Goal: Information Seeking & Learning: Learn about a topic

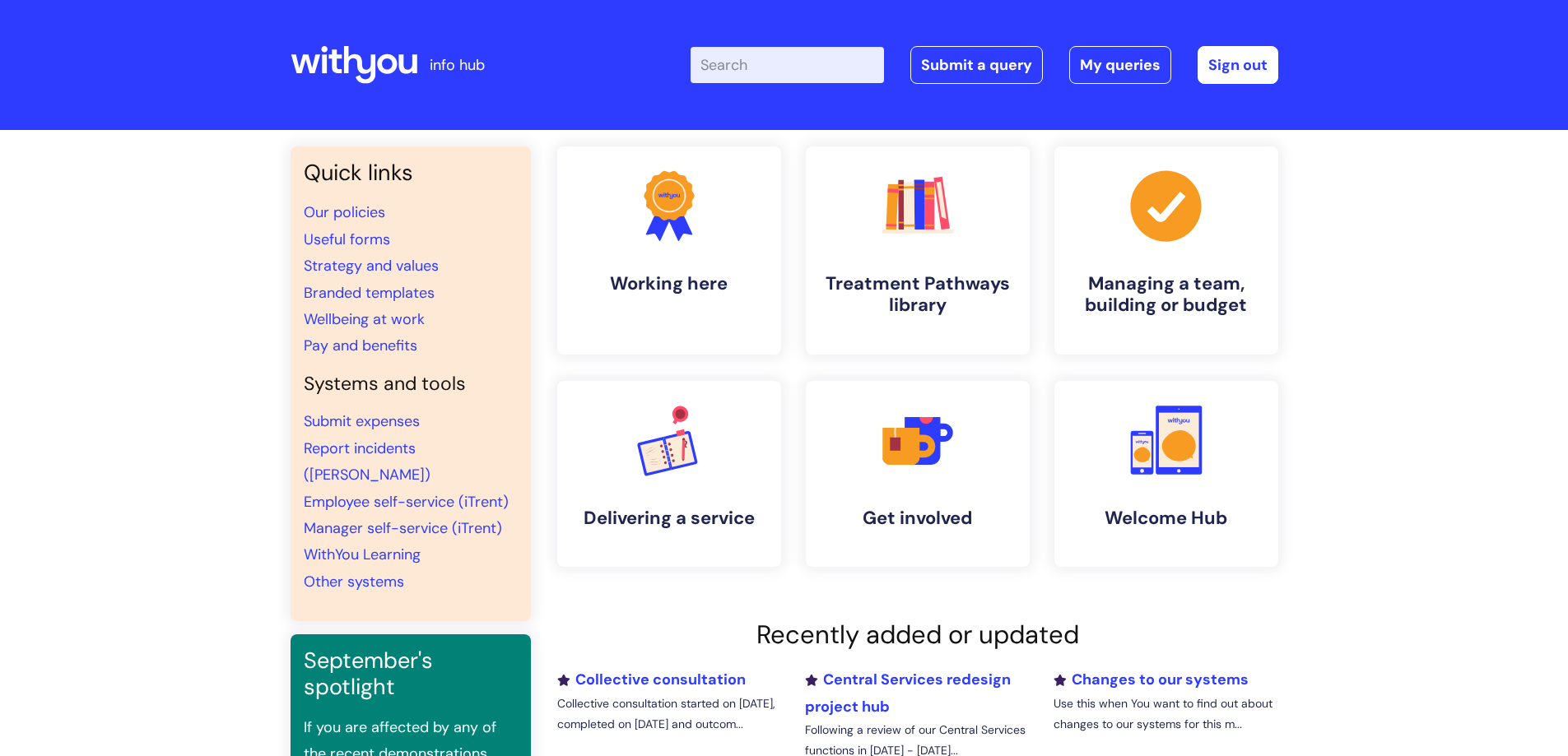
click at [759, 77] on input "Enter your search term here..." at bounding box center [787, 65] width 193 height 36
type input "central"
click button "Search" at bounding box center [0, 0] width 0 height 0
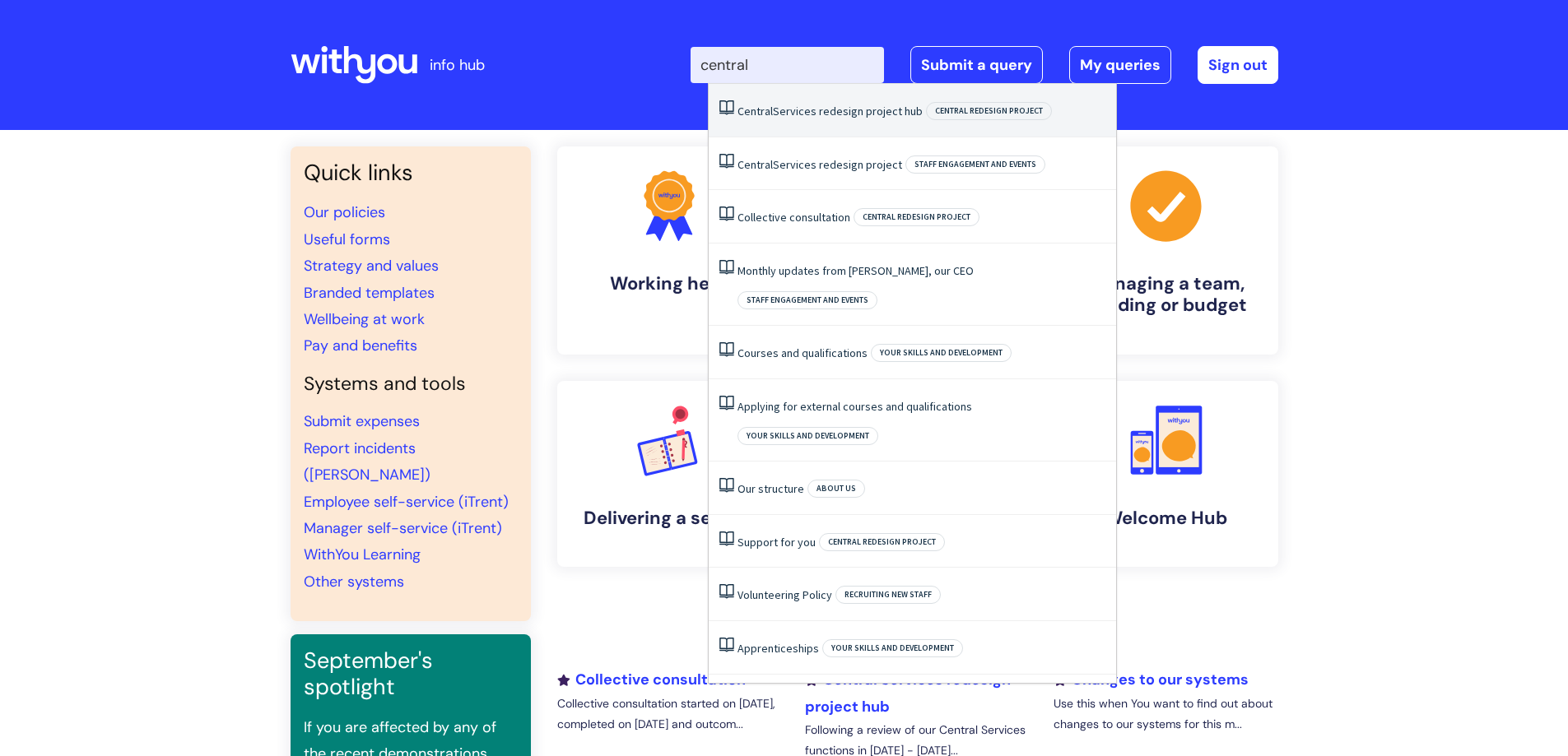
click at [783, 109] on link "Central Services redesign project hub" at bounding box center [831, 111] width 185 height 15
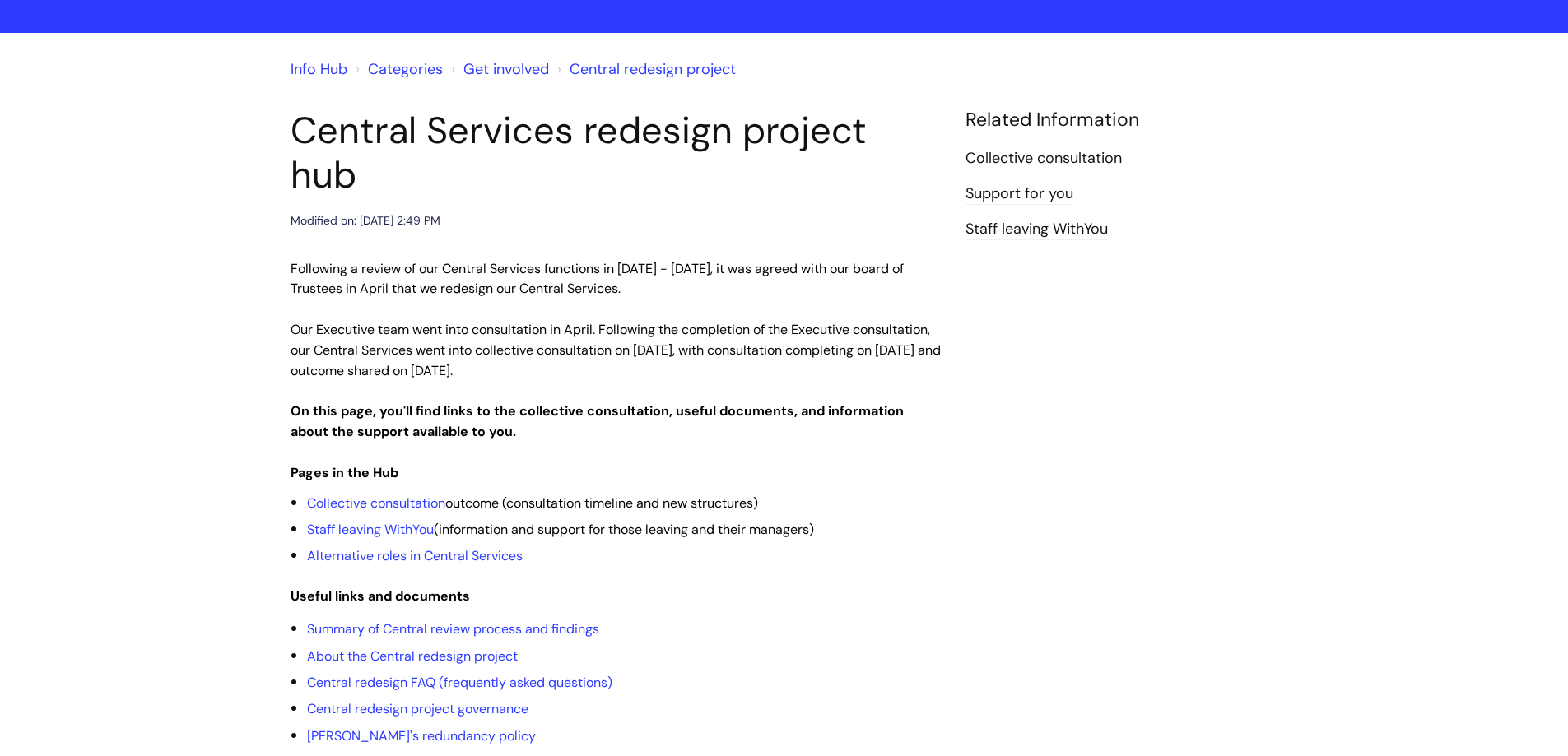
scroll to position [329, 0]
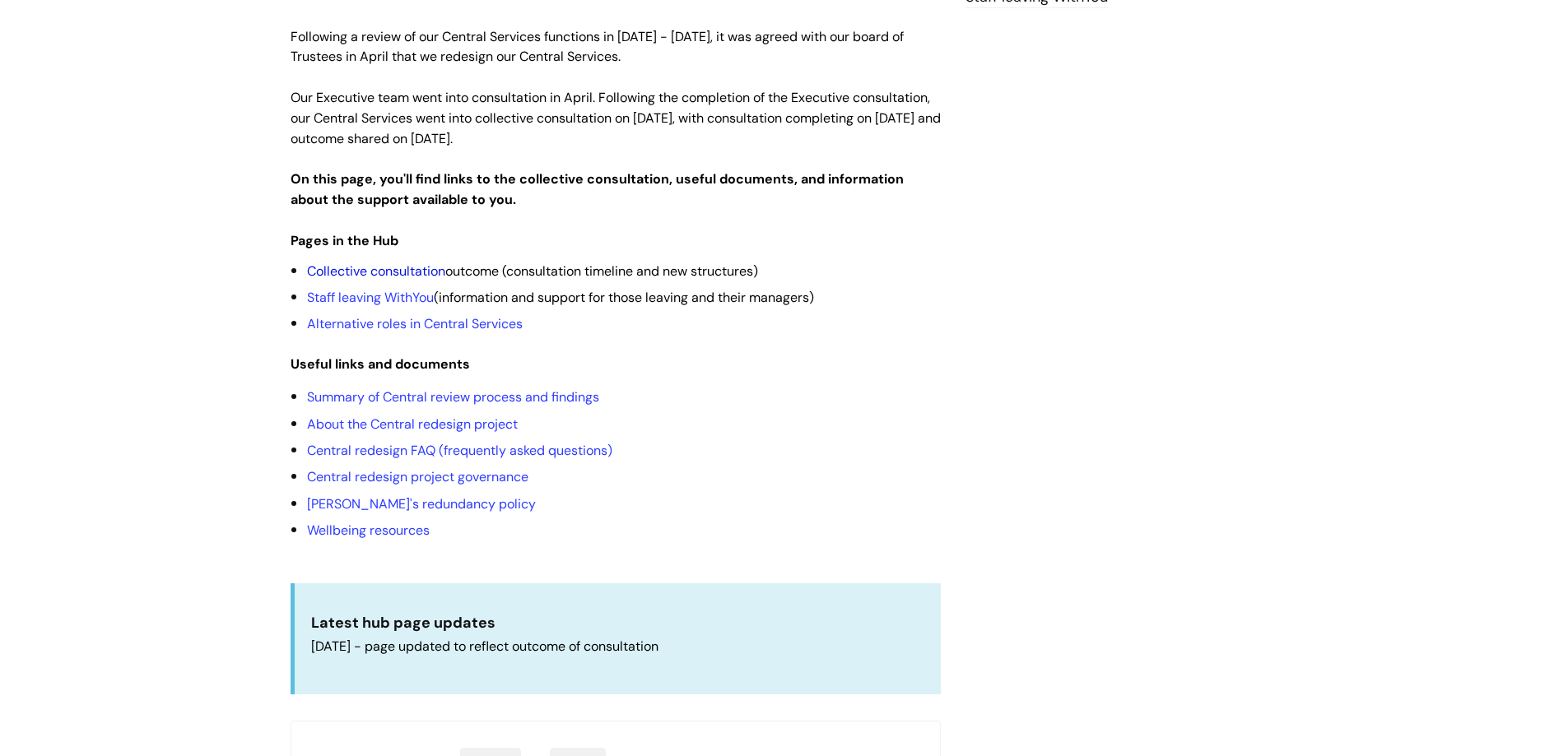
click at [415, 262] on link "Collective consultation" at bounding box center [376, 271] width 138 height 17
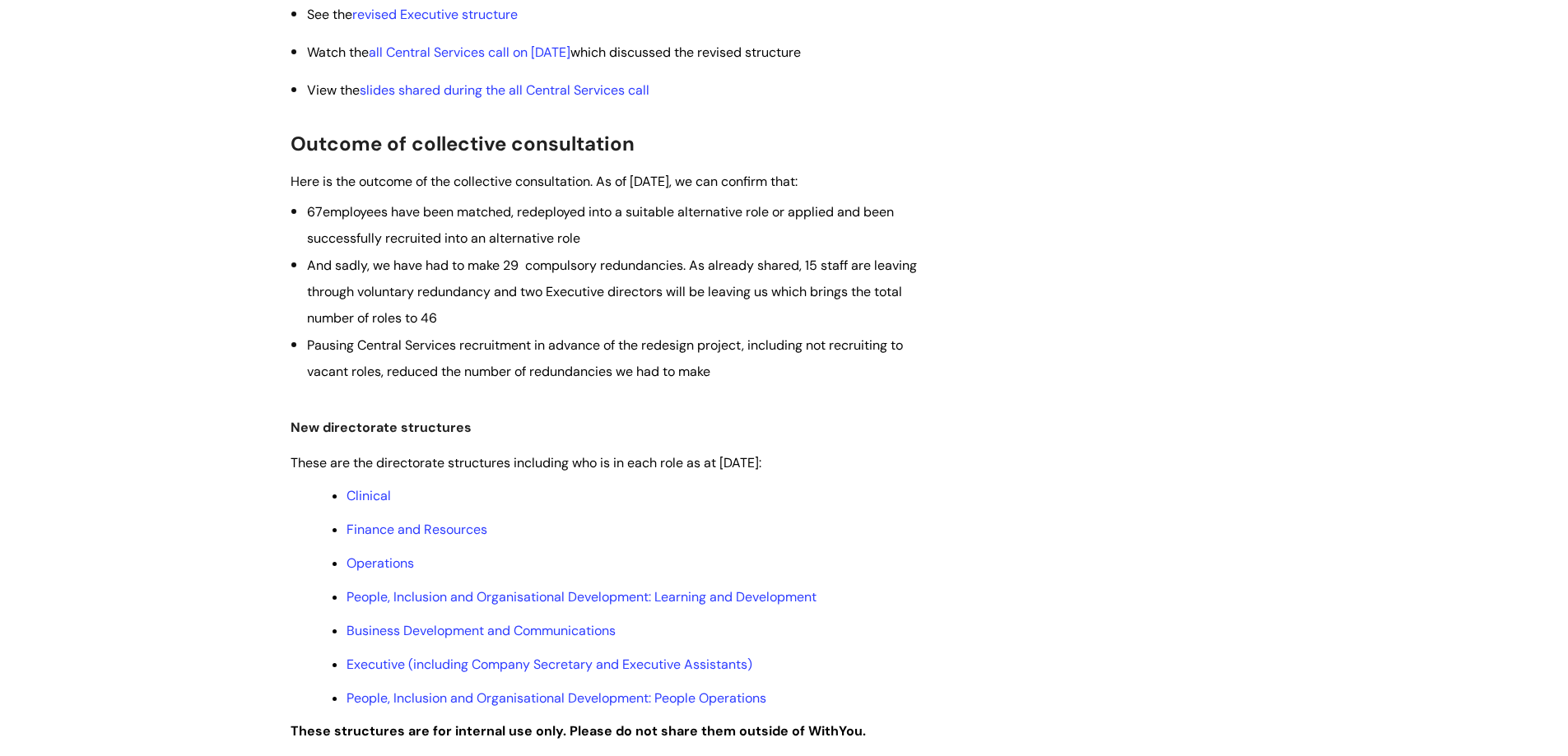
scroll to position [494, 0]
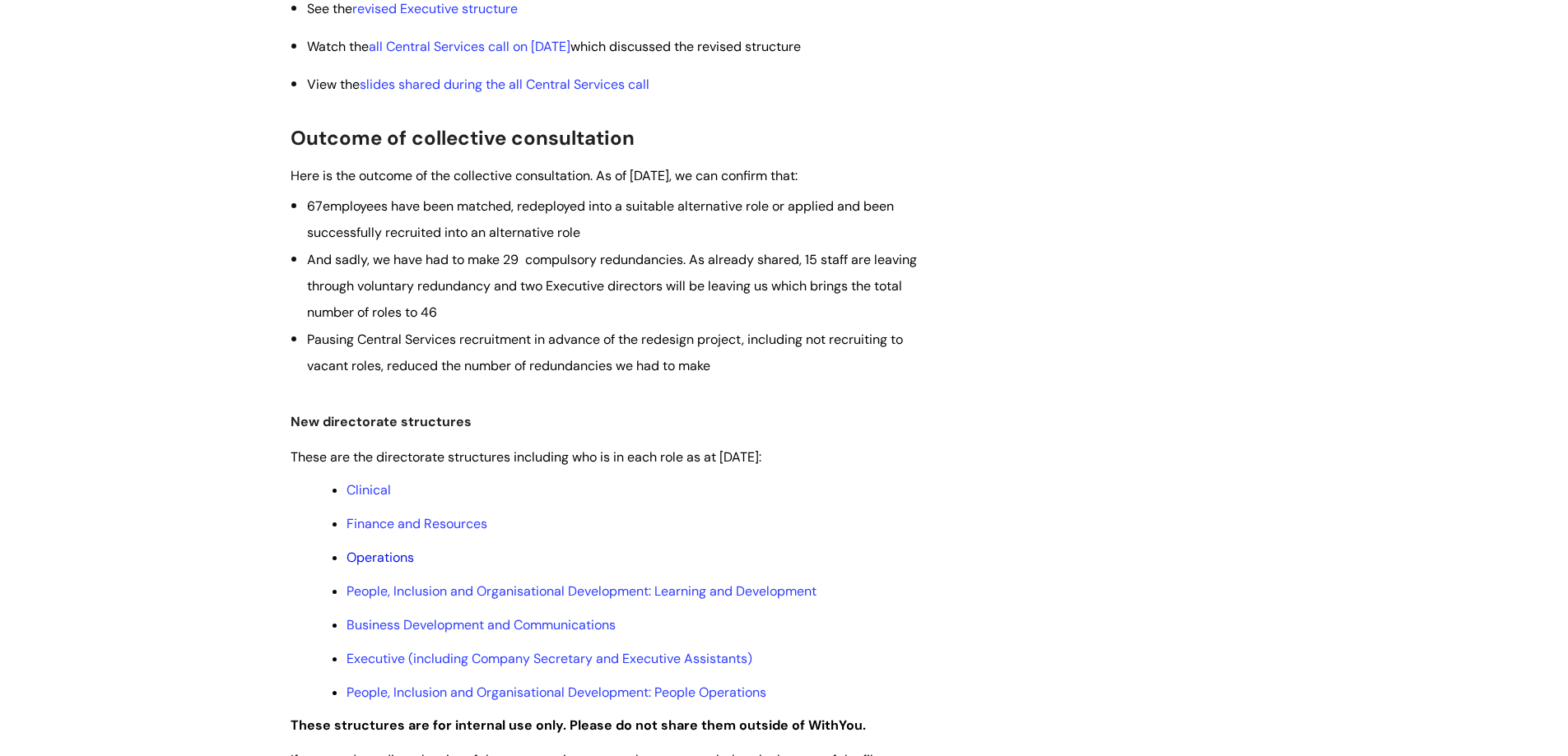
click at [394, 555] on link "Operations" at bounding box center [380, 558] width 67 height 17
